Goal: Information Seeking & Learning: Learn about a topic

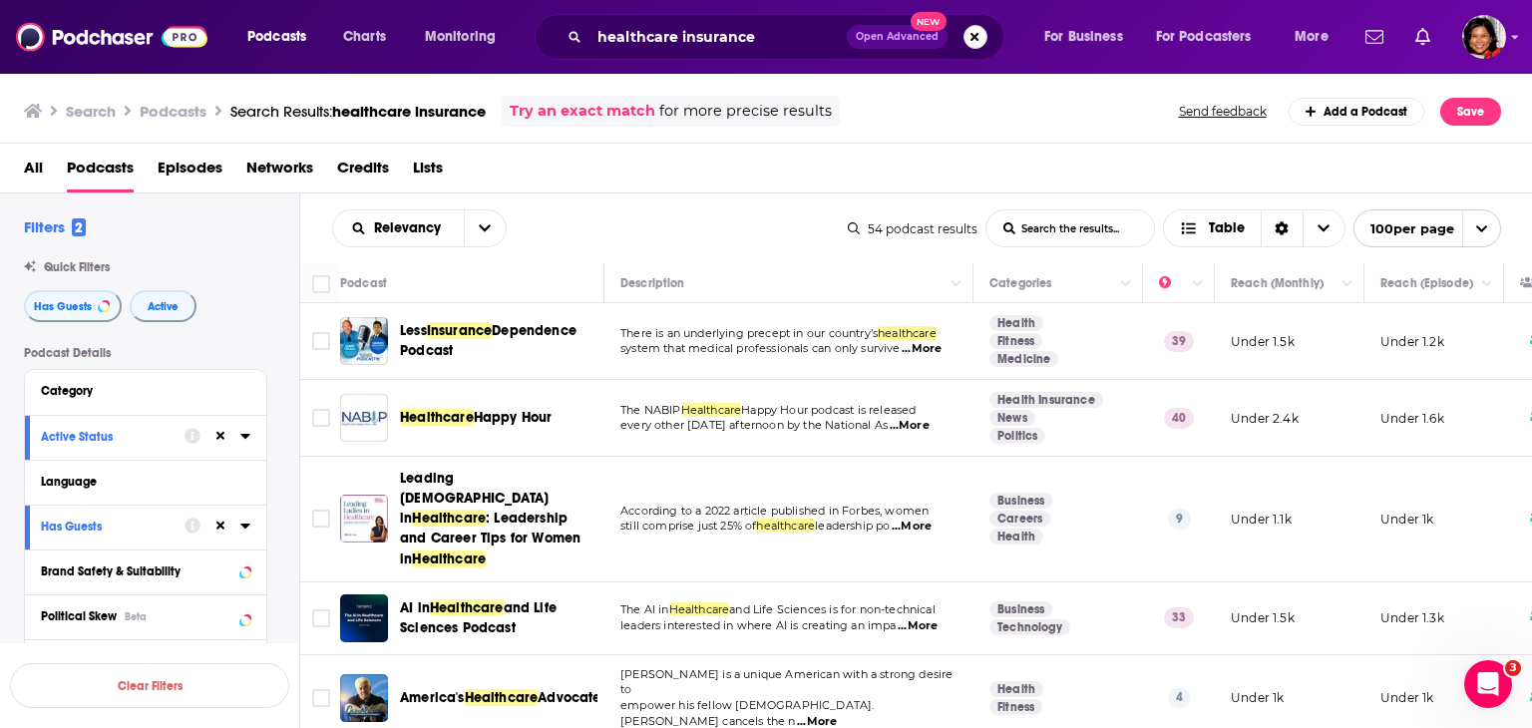
click at [969, 39] on button "Search podcasts, credits, & more..." at bounding box center [975, 37] width 24 height 24
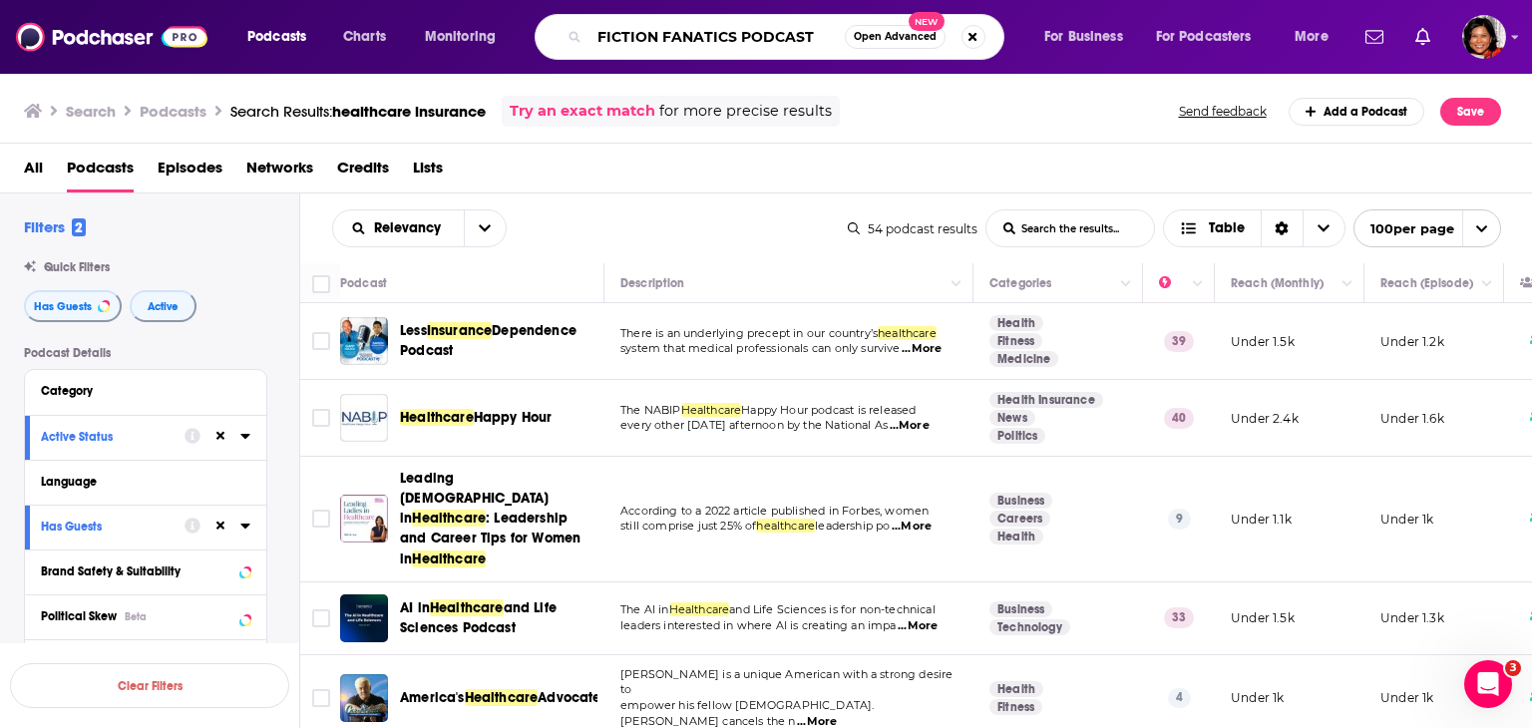
type input "FICTION FANATICS PODCAST"
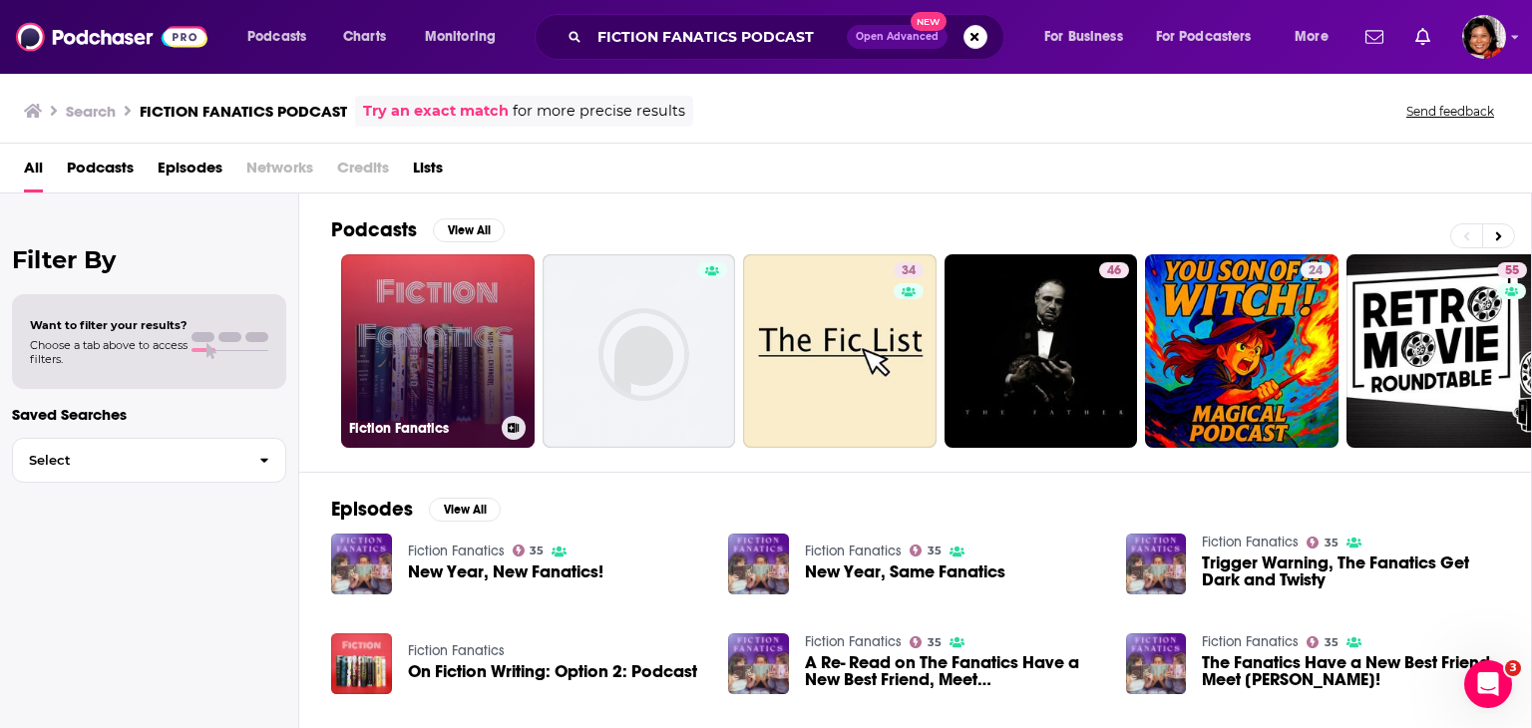
click at [451, 364] on link "Fiction Fanatics" at bounding box center [437, 350] width 193 height 193
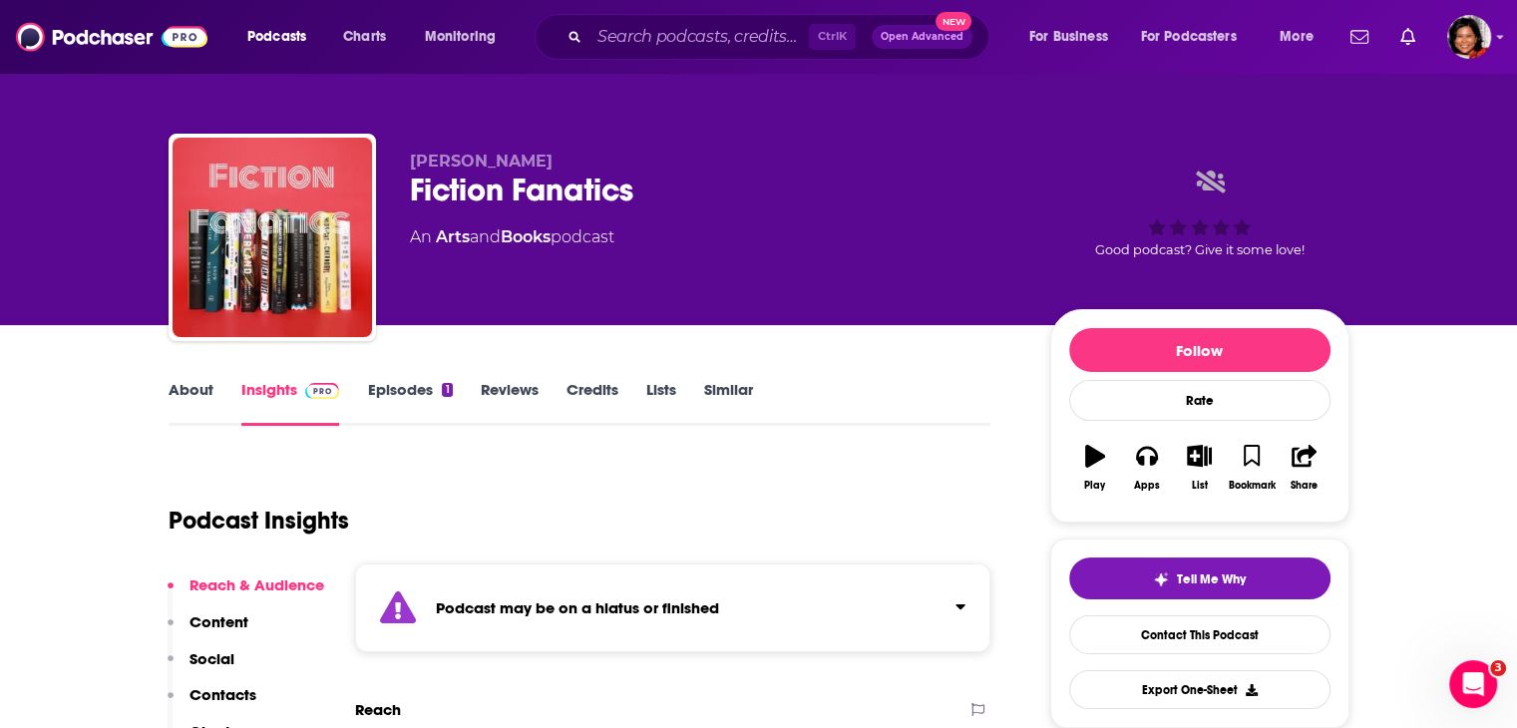
click at [201, 392] on link "About" at bounding box center [191, 403] width 45 height 46
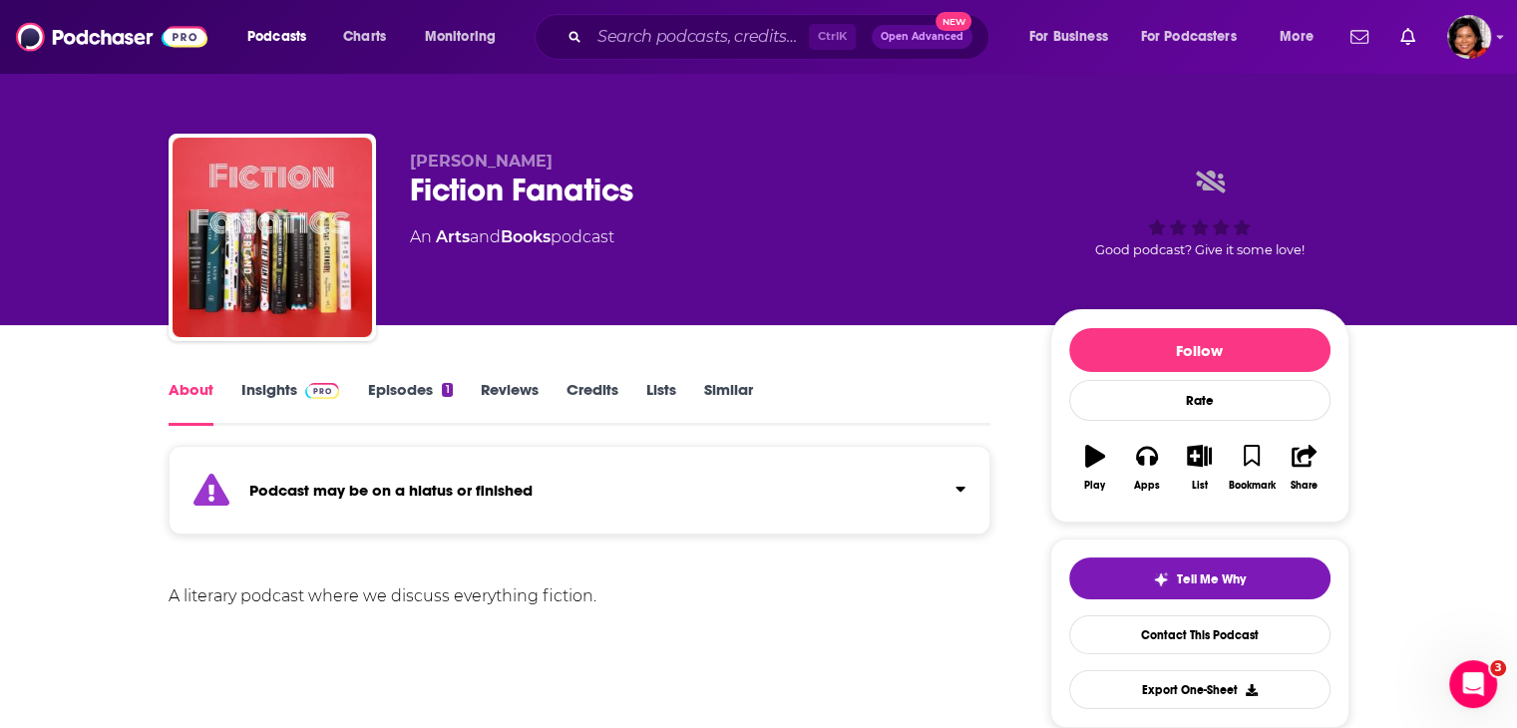
click at [517, 390] on link "Reviews" at bounding box center [510, 403] width 58 height 46
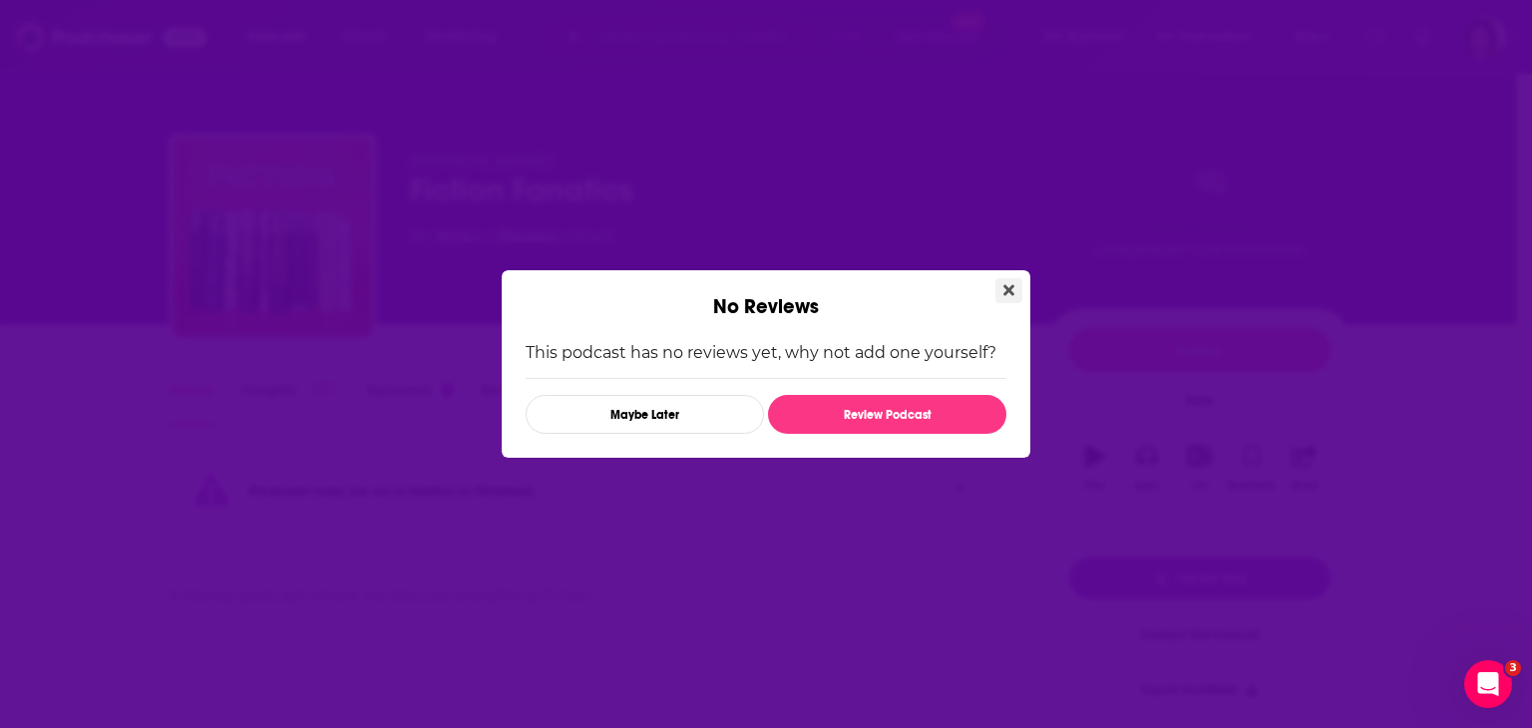
click at [1017, 284] on button "Close" at bounding box center [1008, 290] width 27 height 25
